Goal: Transaction & Acquisition: Purchase product/service

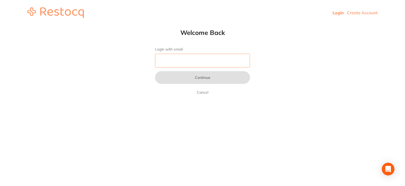
click at [168, 60] on input "Login with email" at bounding box center [202, 61] width 95 height 14
type input "[EMAIL_ADDRESS][DOMAIN_NAME]"
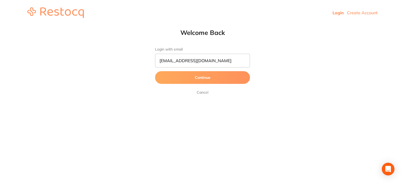
click at [189, 77] on button "Continue" at bounding box center [202, 77] width 95 height 13
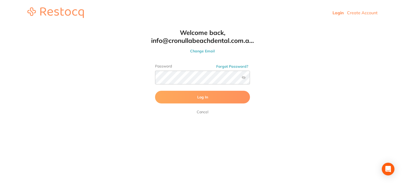
click at [192, 99] on button "Log In" at bounding box center [202, 97] width 95 height 13
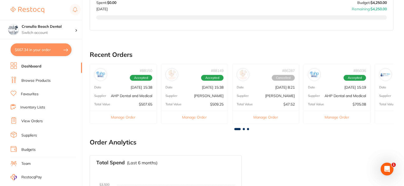
scroll to position [185, 0]
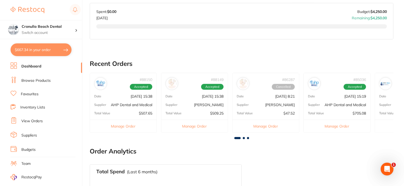
drag, startPoint x: 47, startPoint y: 50, endPoint x: 50, endPoint y: 51, distance: 2.7
click at [47, 50] on button "$667.34 in your order" at bounding box center [41, 49] width 61 height 13
checkbox input "true"
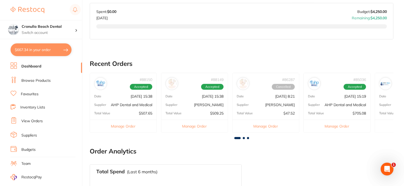
checkbox input "true"
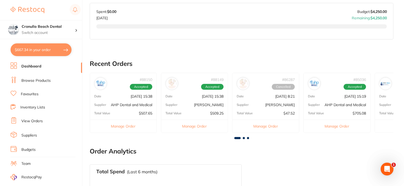
checkbox input "true"
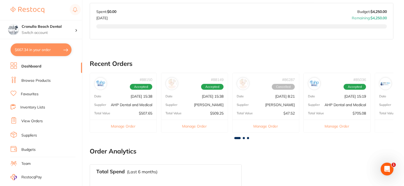
checkbox input "true"
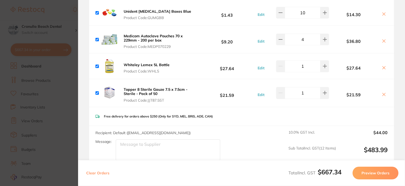
scroll to position [317, 0]
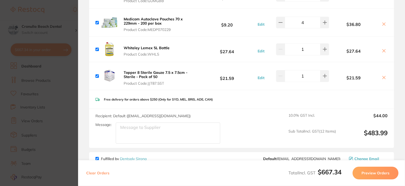
click at [379, 174] on button "Preview Orders" at bounding box center [376, 172] width 46 height 13
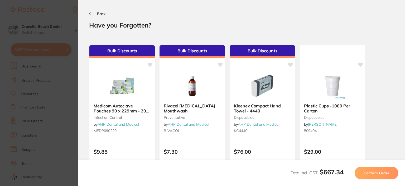
scroll to position [0, 0]
click at [376, 174] on span "Confirm Order" at bounding box center [377, 172] width 26 height 5
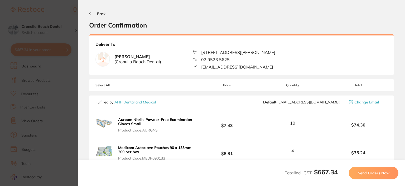
drag, startPoint x: 374, startPoint y: 172, endPoint x: 377, endPoint y: 172, distance: 2.9
click at [374, 172] on span "Send Orders Now" at bounding box center [374, 172] width 32 height 5
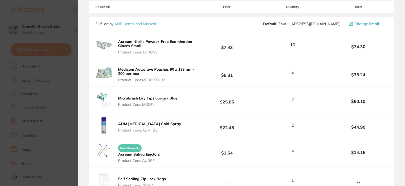
scroll to position [153, 0]
